Goal: Find contact information: Find contact information

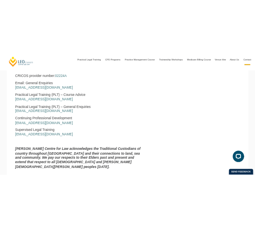
scroll to position [434, 0]
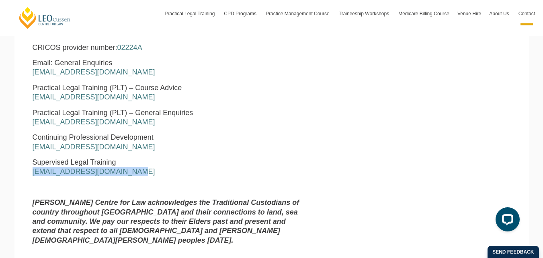
drag, startPoint x: 31, startPoint y: 171, endPoint x: 136, endPoint y: 172, distance: 105.0
click at [136, 172] on div "Leo Cussen Centre for Law Level 16 15 William Street Melbourne, Victoria, 3000 …" at bounding box center [170, 85] width 286 height 333
copy link "enquiries@leocussen.edu.au"
